Goal: Connect with others: Establish contact or relationships with other users

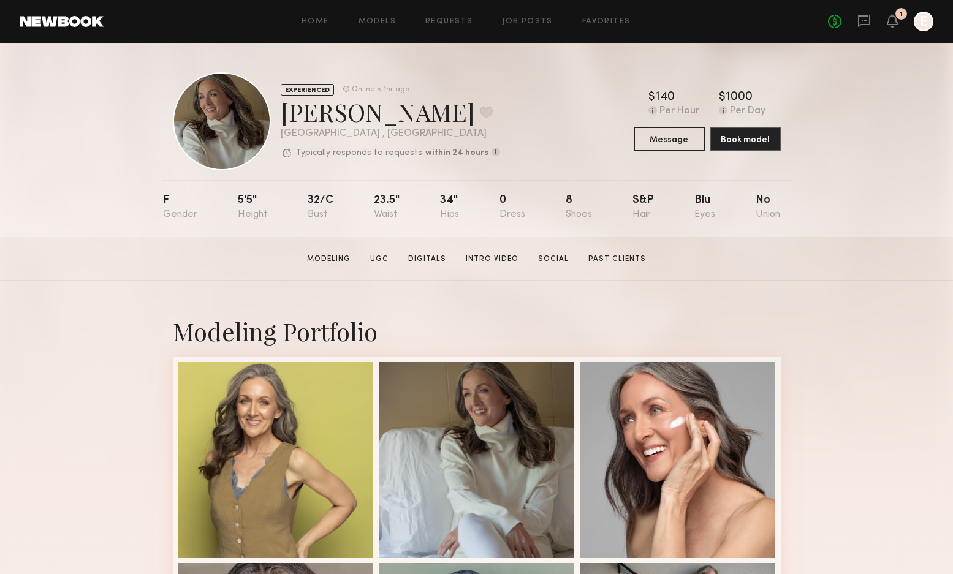
click at [871, 25] on div "No fees up to $5,000 1 E" at bounding box center [880, 22] width 105 height 20
click at [867, 25] on icon at bounding box center [864, 21] width 12 height 12
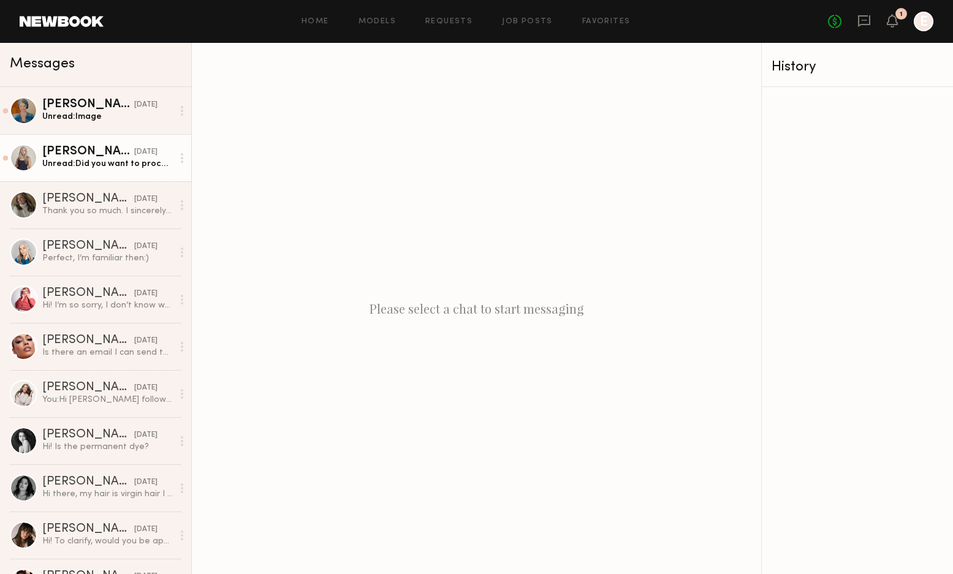
click at [137, 165] on div "Unread: Did you want to proceed?" at bounding box center [107, 164] width 131 height 12
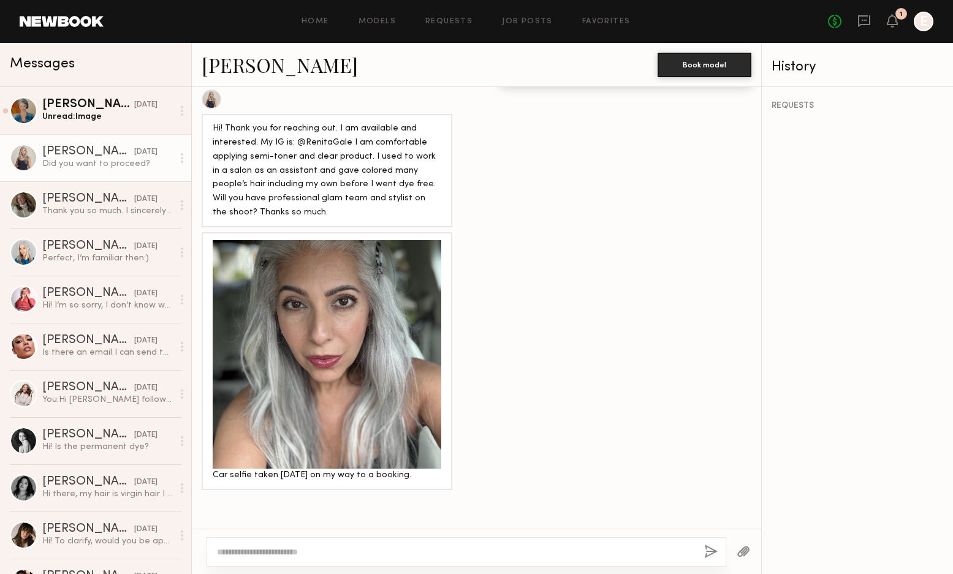
scroll to position [2089, 0]
click at [356, 553] on textarea at bounding box center [455, 552] width 477 height 12
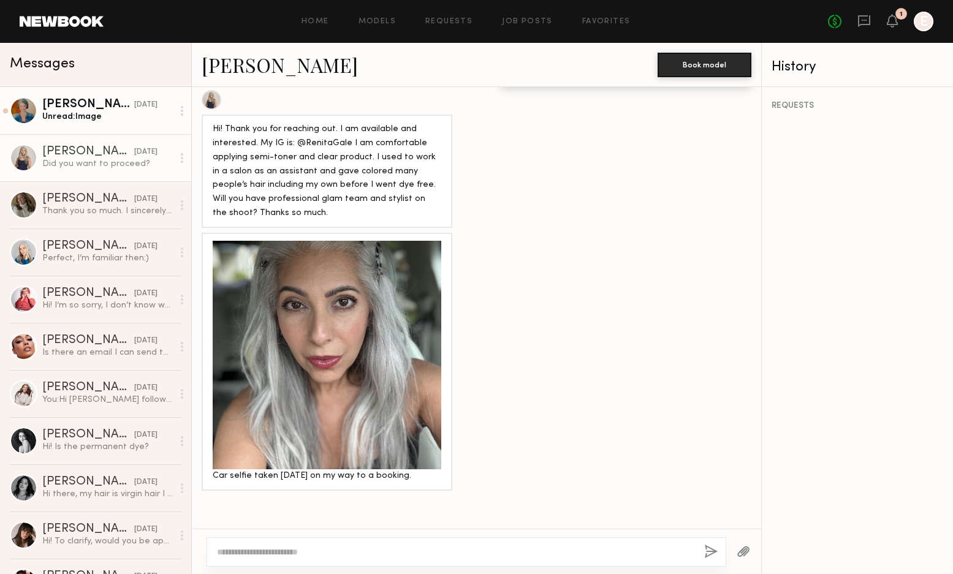
click at [104, 126] on link "[PERSON_NAME] [DATE] Unread: Image" at bounding box center [95, 110] width 191 height 47
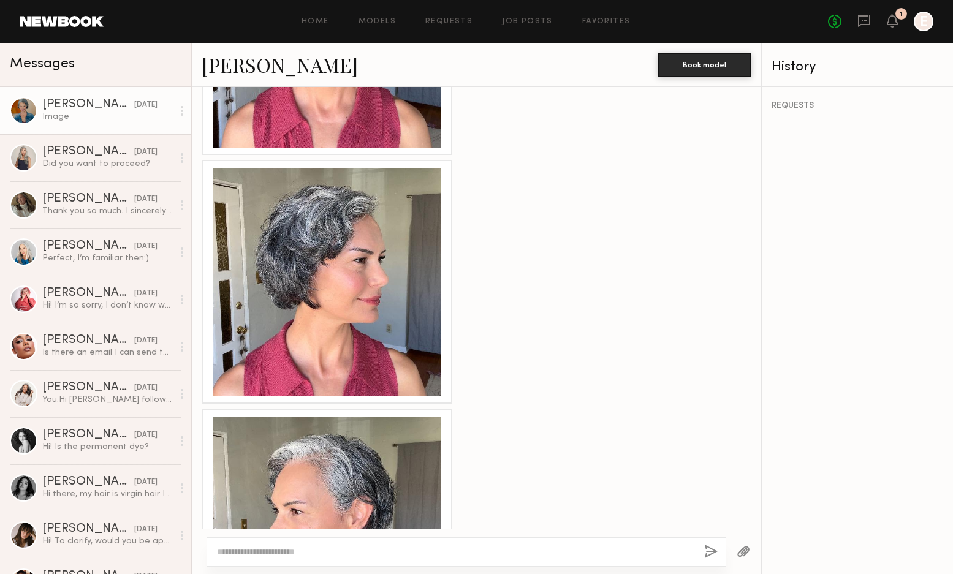
scroll to position [1361, 0]
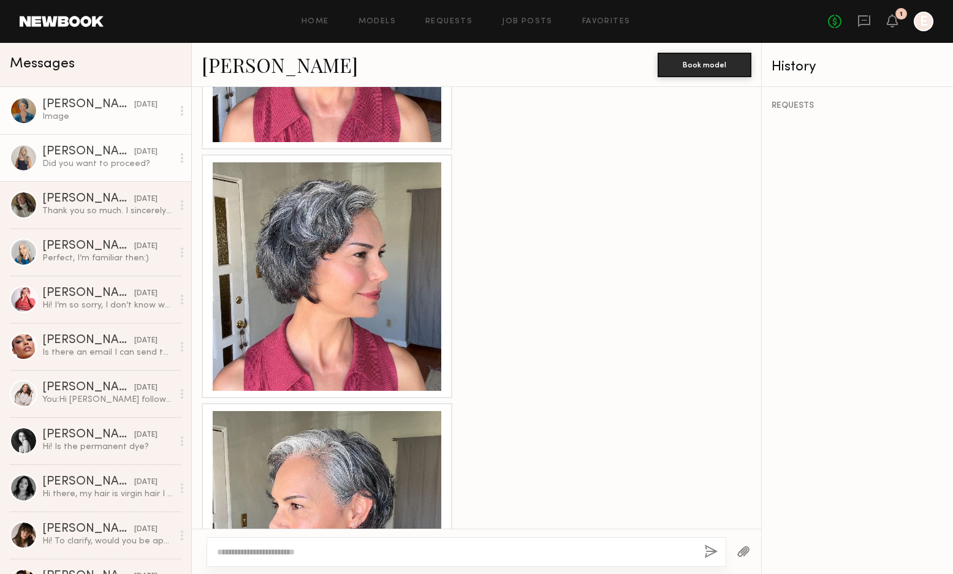
click at [79, 151] on div "[PERSON_NAME]" at bounding box center [88, 152] width 92 height 12
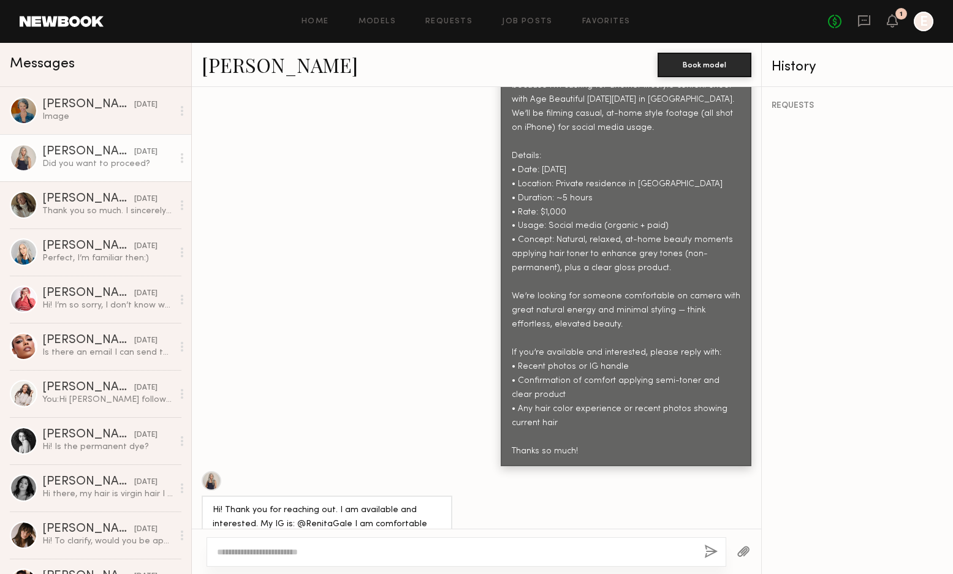
scroll to position [1622, 0]
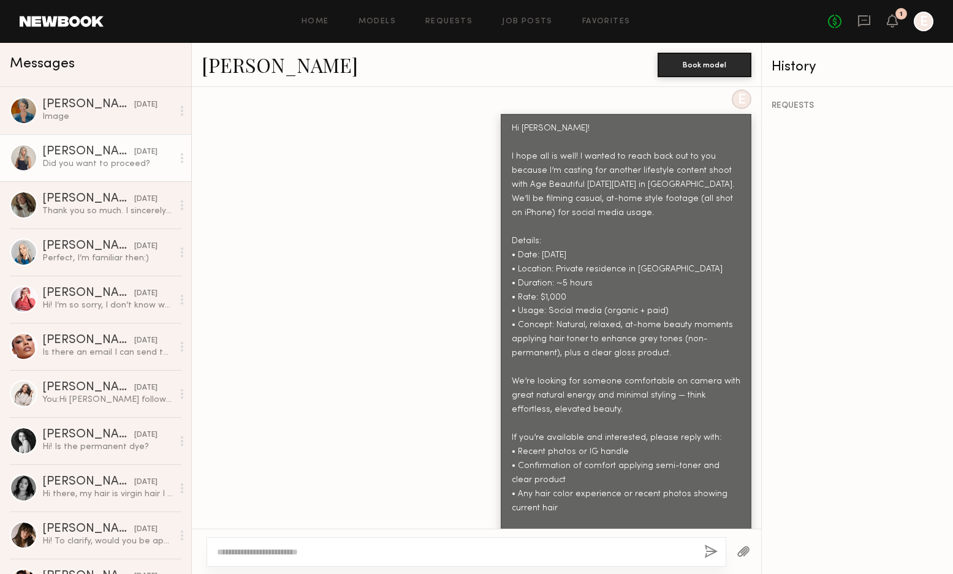
click at [260, 69] on link "[PERSON_NAME]" at bounding box center [280, 64] width 156 height 26
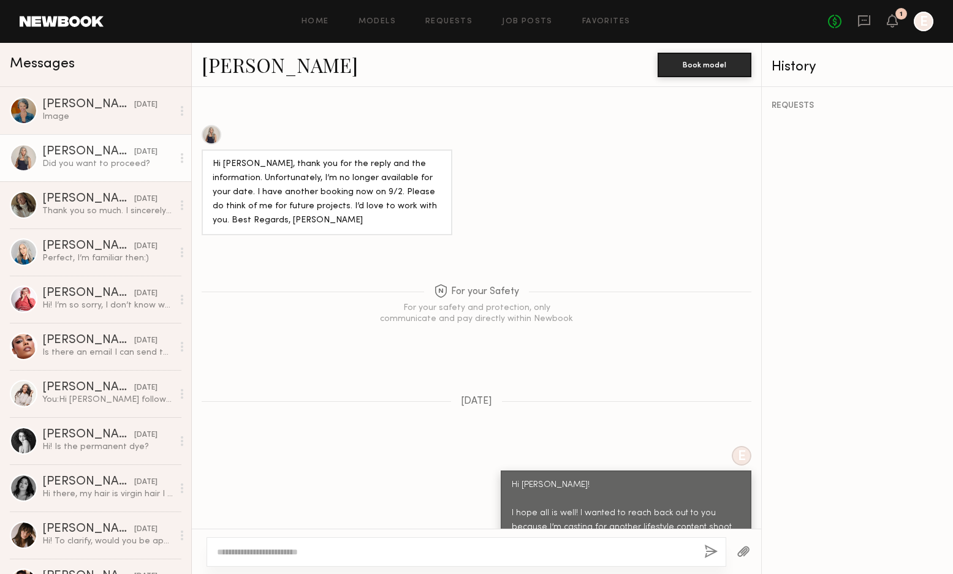
scroll to position [1314, 0]
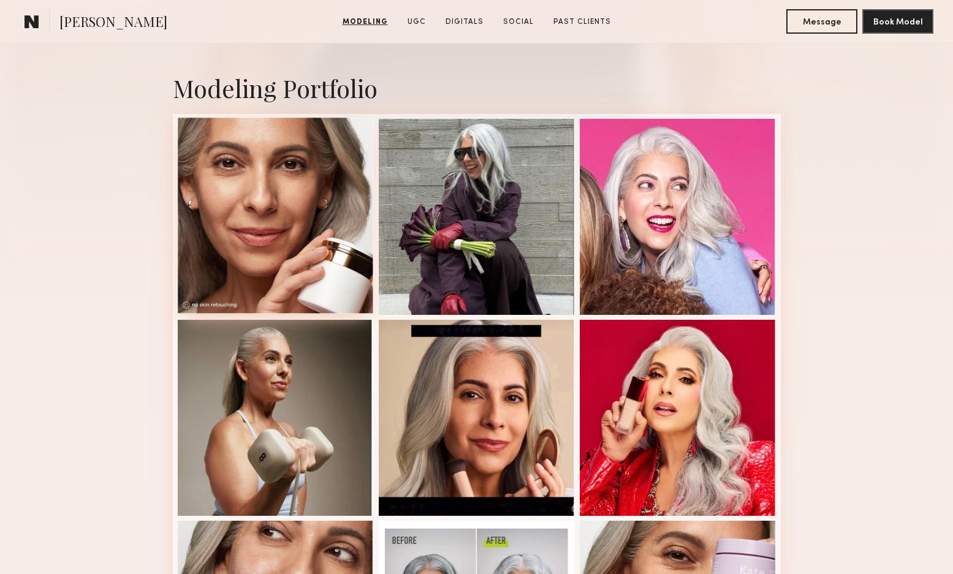
scroll to position [281, 0]
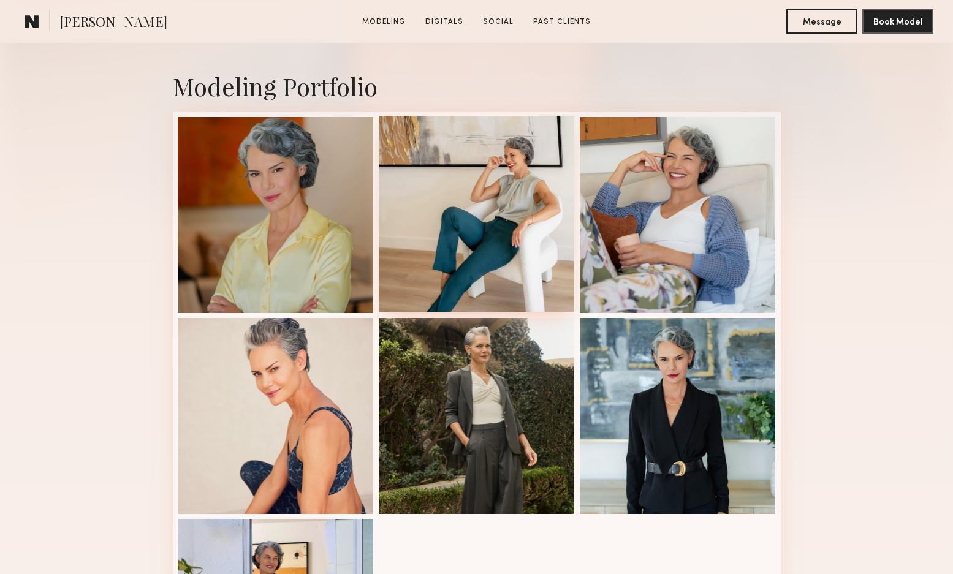
scroll to position [246, 0]
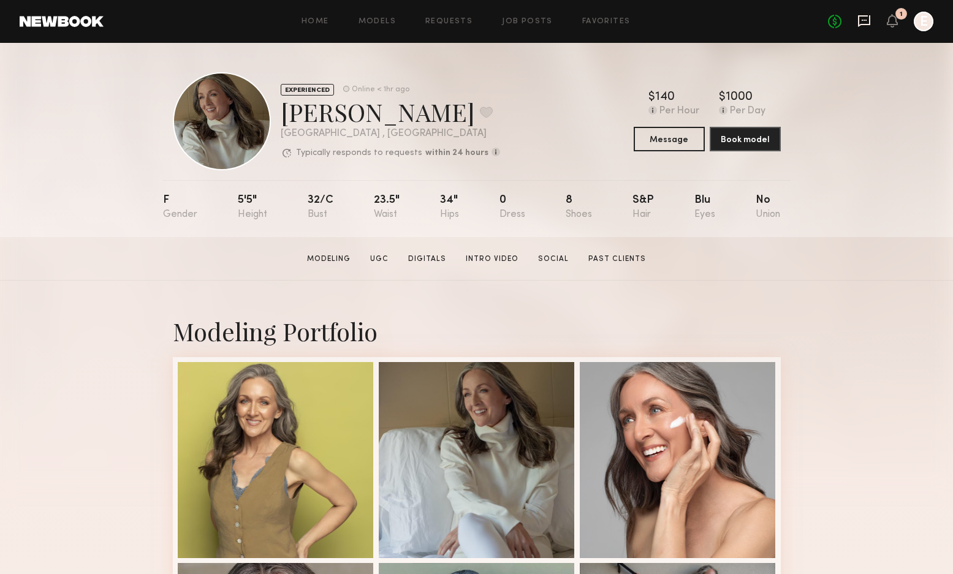
click at [863, 26] on icon at bounding box center [863, 20] width 13 height 13
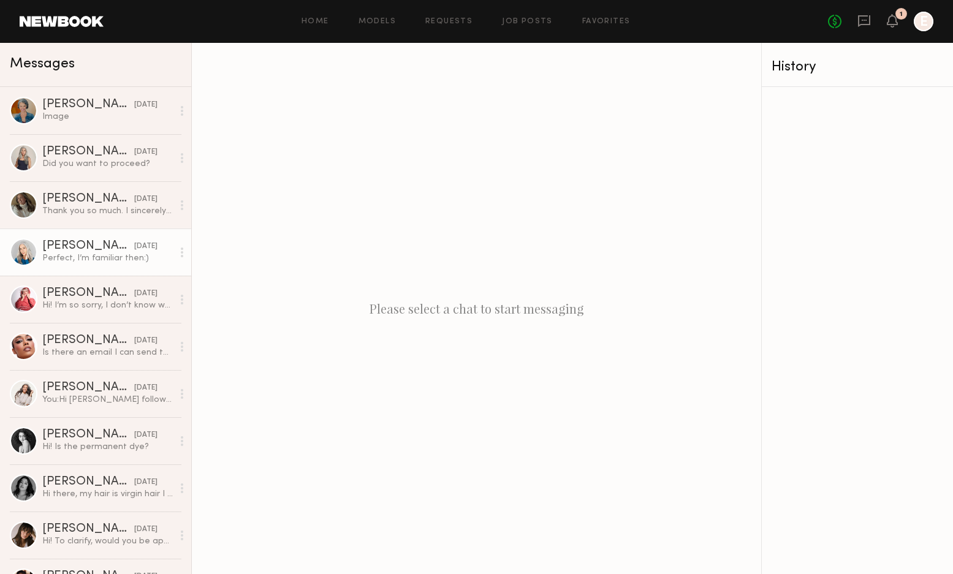
click at [86, 243] on div "[PERSON_NAME]" at bounding box center [88, 246] width 92 height 12
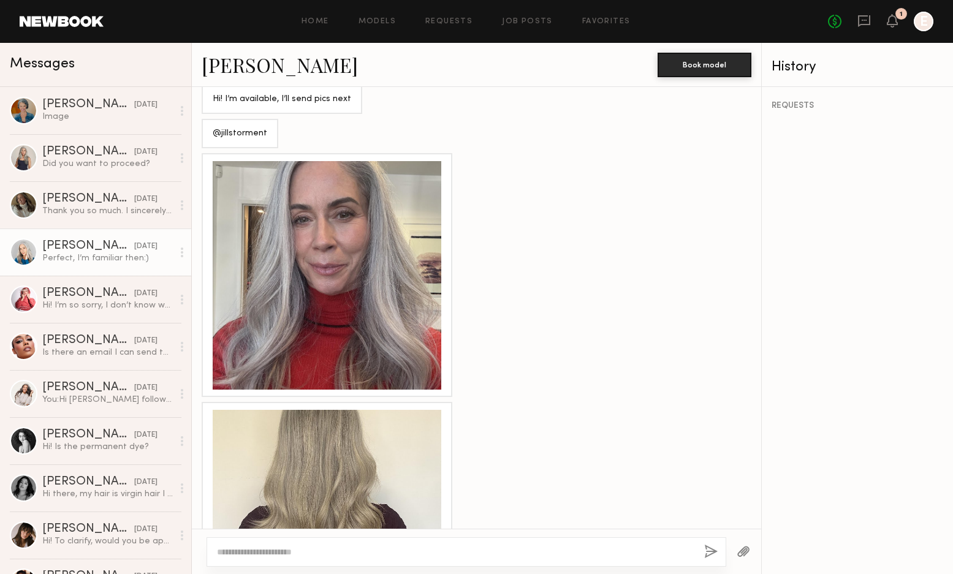
scroll to position [923, 0]
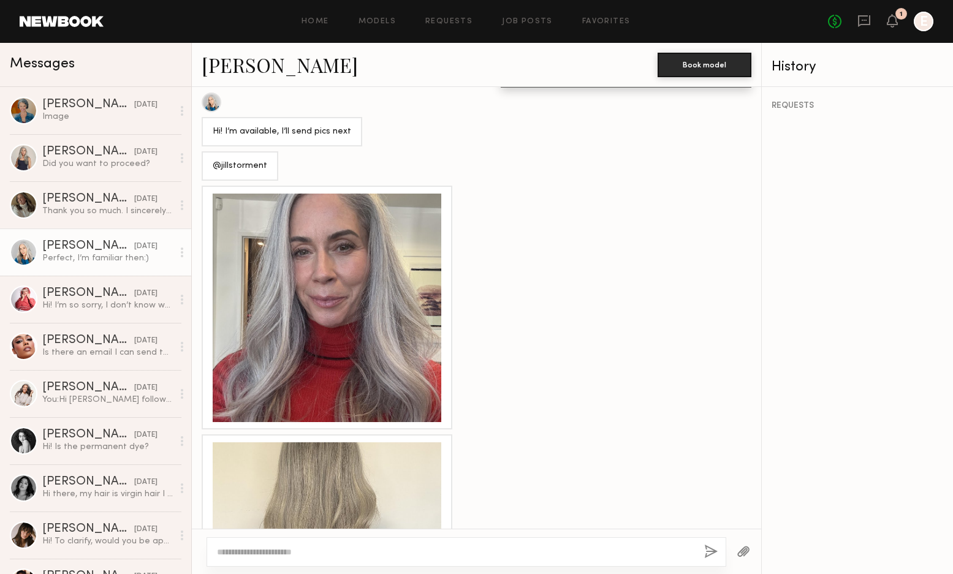
click at [228, 62] on link "[PERSON_NAME]" at bounding box center [280, 64] width 156 height 26
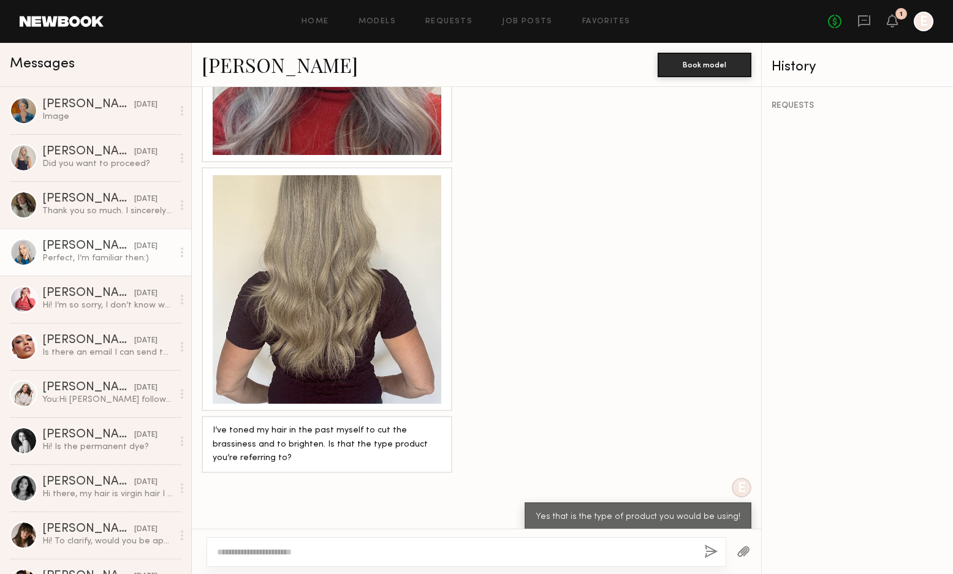
scroll to position [0, 0]
click at [79, 213] on div "Thank you so much. I sincerely appreciate your interest however I am not willin…" at bounding box center [107, 211] width 131 height 12
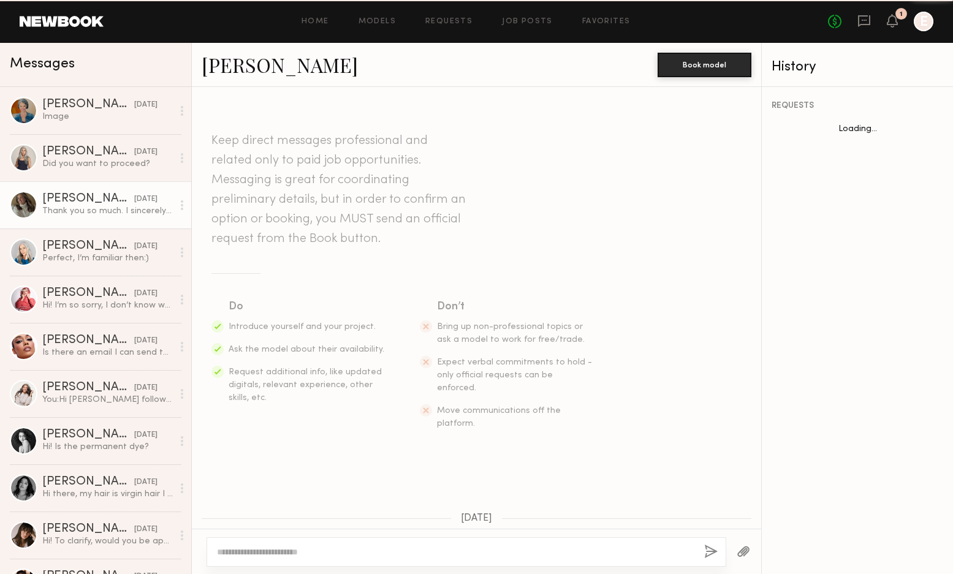
scroll to position [693, 0]
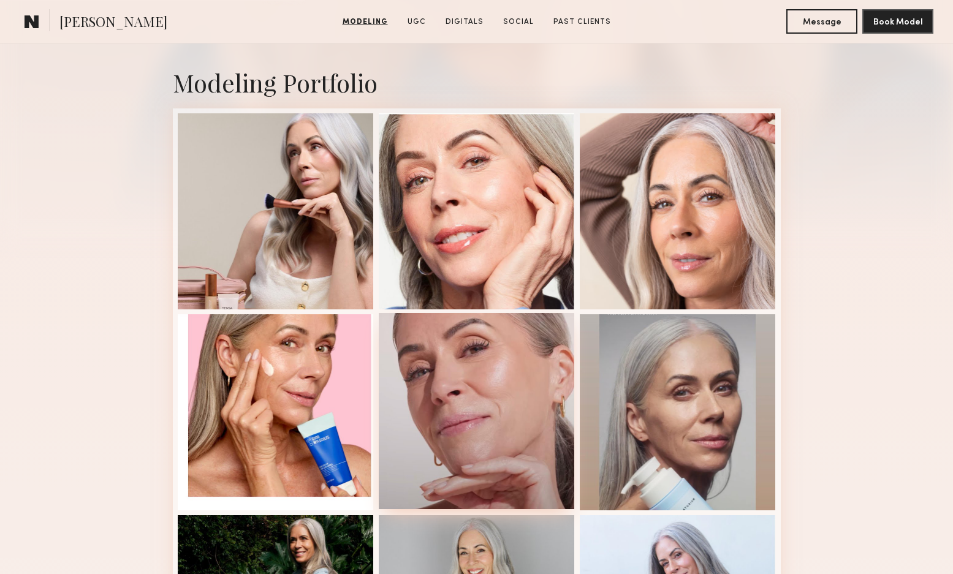
scroll to position [249, 0]
